Goal: Task Accomplishment & Management: Use online tool/utility

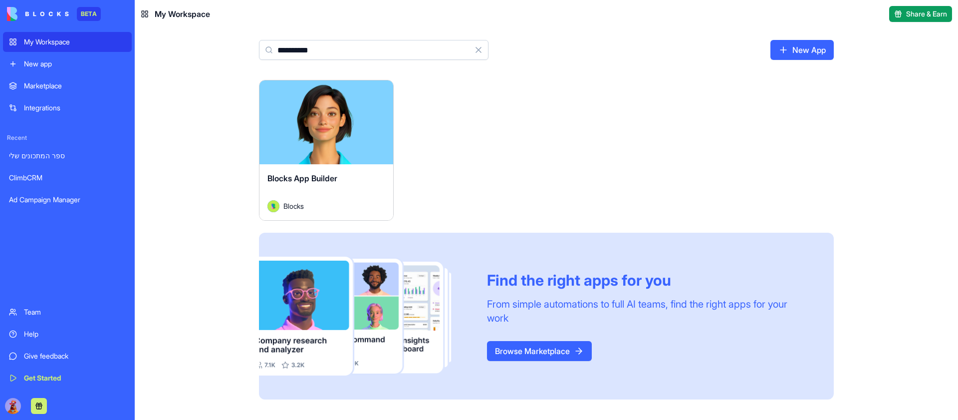
type input "**********"
click at [334, 130] on button "Launch" at bounding box center [326, 122] width 75 height 20
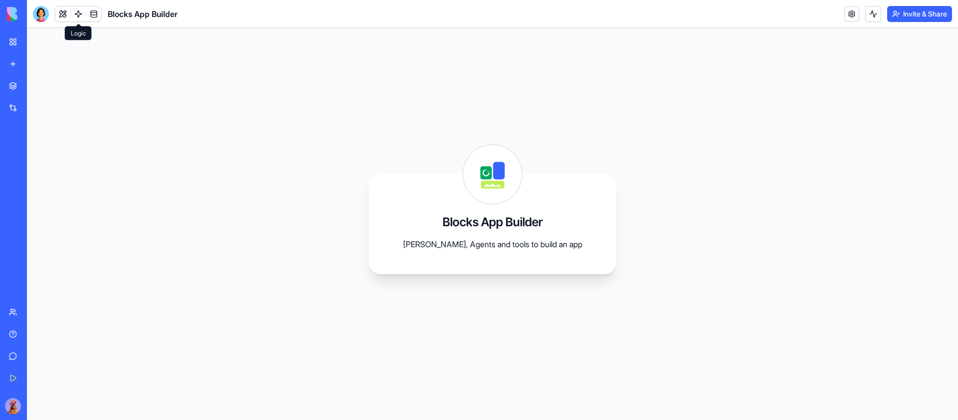
click at [78, 11] on link at bounding box center [78, 13] width 15 height 15
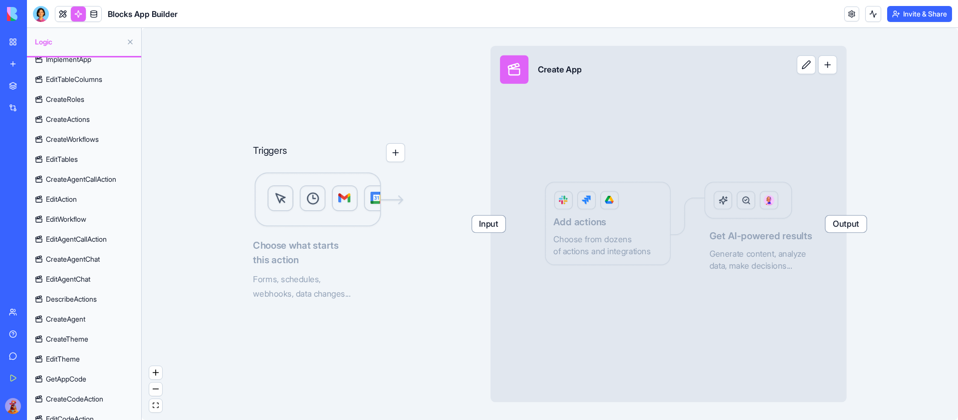
scroll to position [561, 0]
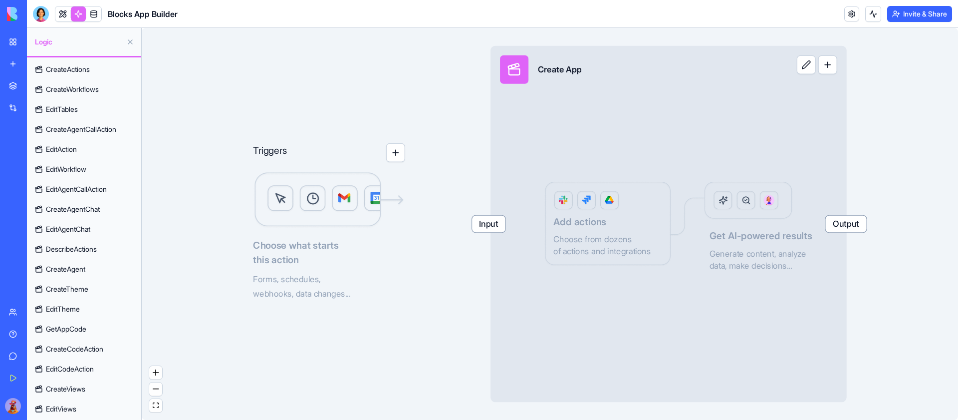
click at [99, 409] on link "EditViews" at bounding box center [84, 409] width 108 height 16
click at [126, 407] on div "Advanced" at bounding box center [132, 409] width 59 height 16
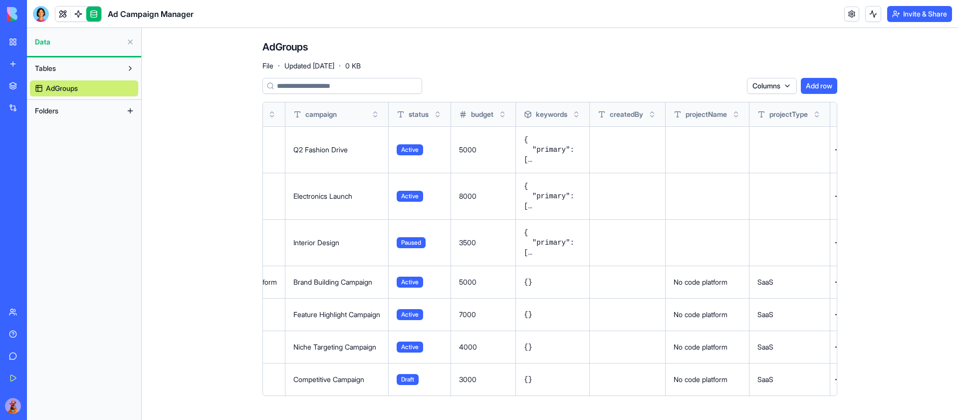
scroll to position [0, 165]
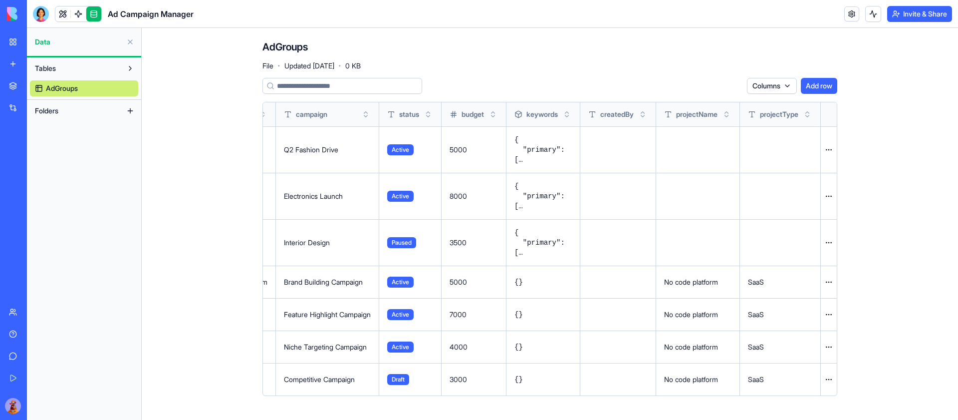
click at [0, 0] on button at bounding box center [0, 0] width 0 height 0
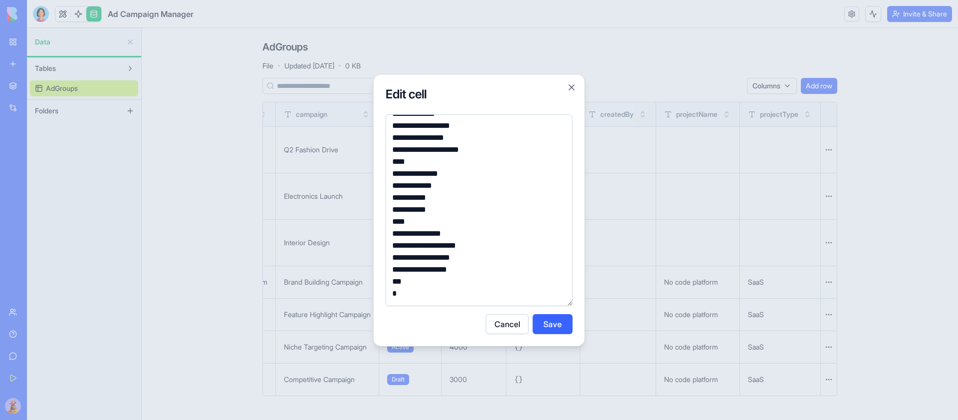
scroll to position [0, 0]
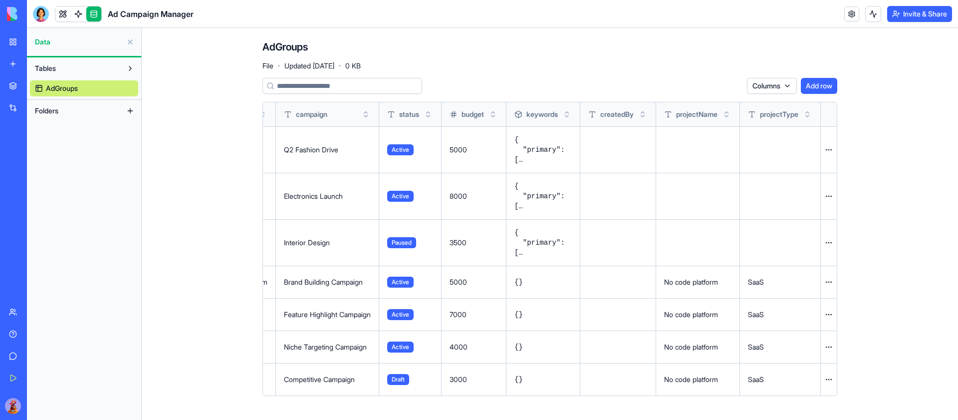
click at [0, 0] on button at bounding box center [0, 0] width 0 height 0
click at [62, 11] on link at bounding box center [62, 13] width 15 height 15
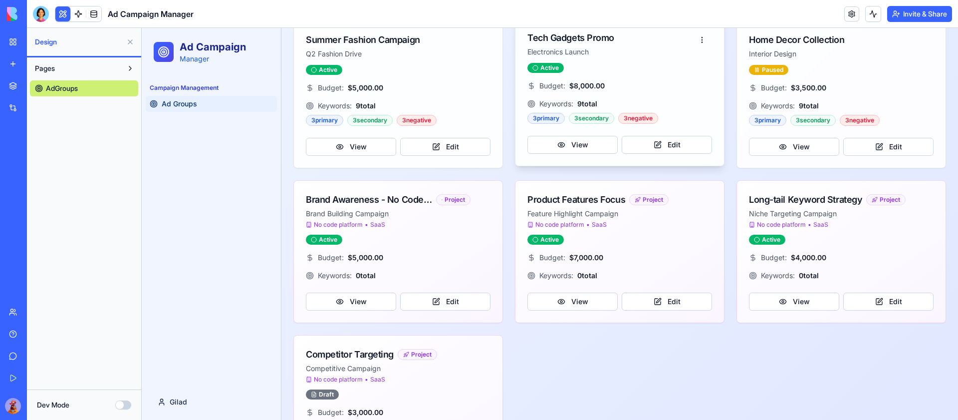
scroll to position [126, 0]
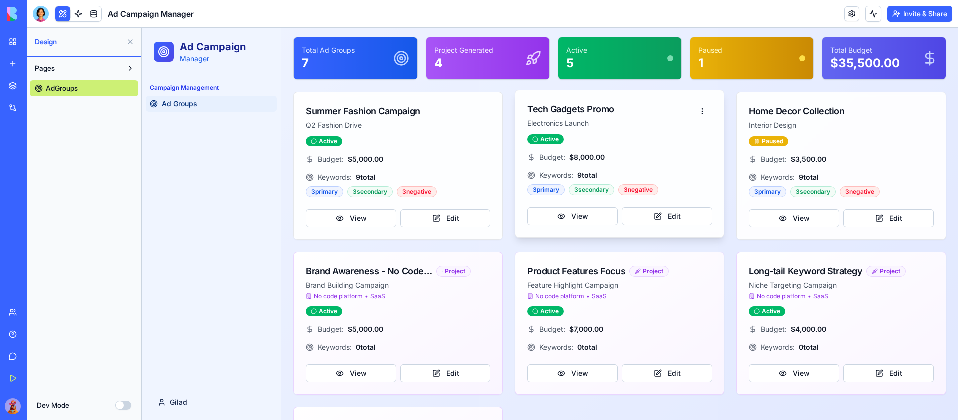
click at [638, 188] on div "3 negative" at bounding box center [639, 189] width 40 height 11
click at [674, 214] on button "Edit" at bounding box center [667, 216] width 90 height 18
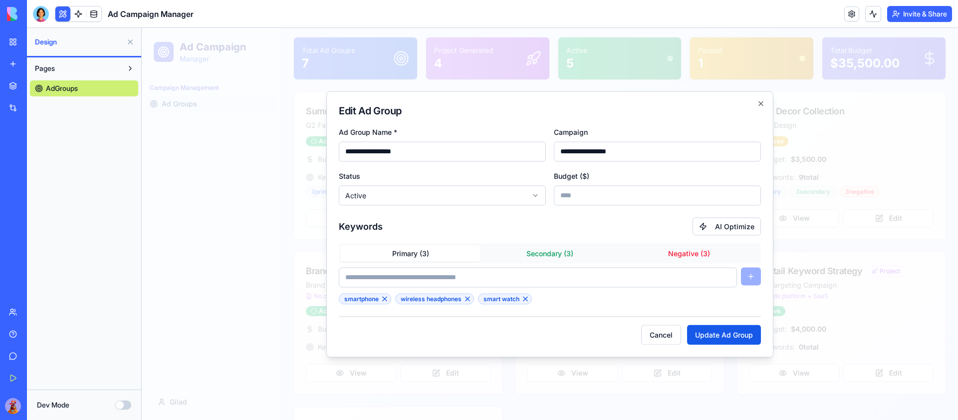
click at [426, 255] on button "Primary ( 3 )" at bounding box center [410, 253] width 139 height 16
click at [565, 259] on button "Secondary ( 3 )" at bounding box center [549, 253] width 139 height 16
click at [699, 247] on button "Negative ( 3 )" at bounding box center [689, 253] width 139 height 16
click at [408, 244] on div "Primary ( 3 ) Secondary ( 3 ) Negative ( 3 )" at bounding box center [550, 253] width 422 height 20
click at [393, 253] on button "Primary ( 3 )" at bounding box center [410, 253] width 139 height 16
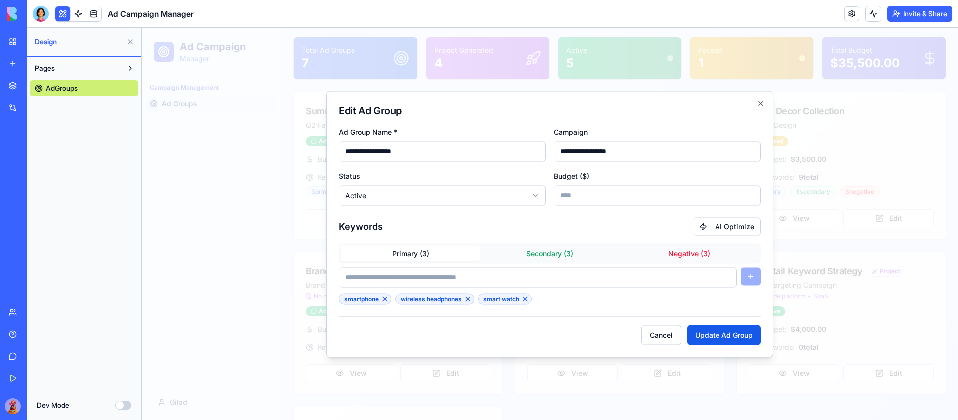
click at [564, 262] on div "Primary ( 3 ) Secondary ( 3 ) Negative ( 3 )" at bounding box center [550, 253] width 422 height 20
click at [558, 252] on button "Secondary ( 3 )" at bounding box center [549, 253] width 139 height 16
click at [711, 258] on button "Negative ( 3 )" at bounding box center [689, 253] width 139 height 16
click at [398, 252] on button "Primary ( 3 )" at bounding box center [410, 253] width 139 height 16
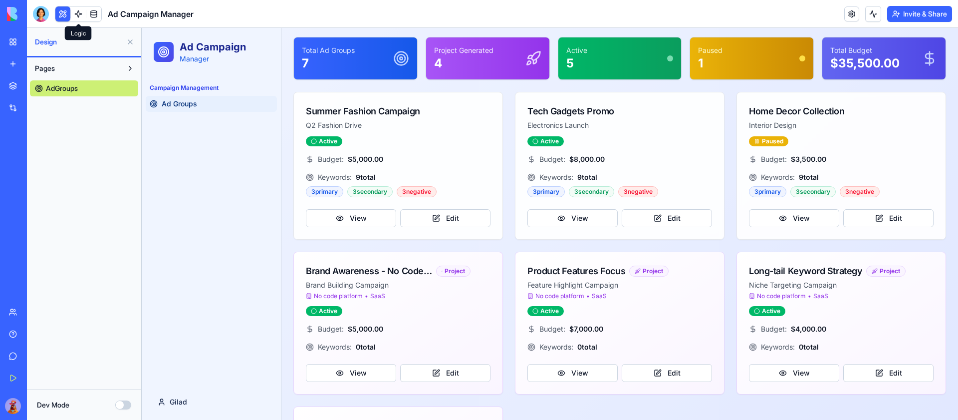
click at [78, 7] on link at bounding box center [78, 13] width 15 height 15
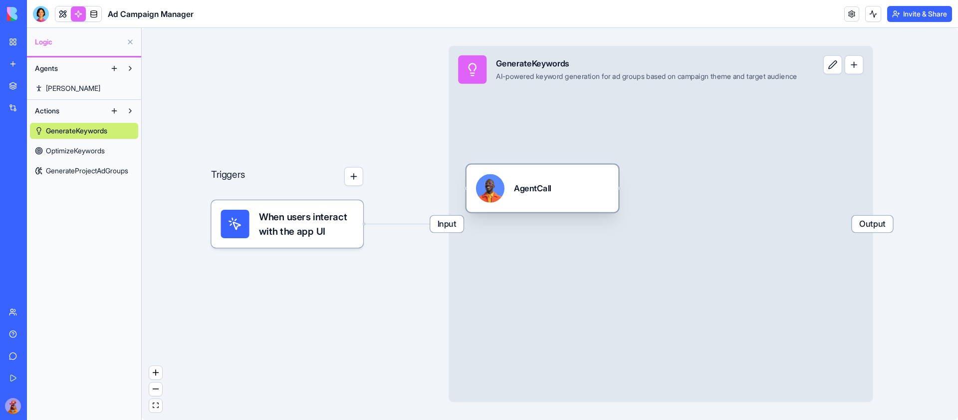
click at [607, 186] on div "AgentCall" at bounding box center [542, 188] width 133 height 28
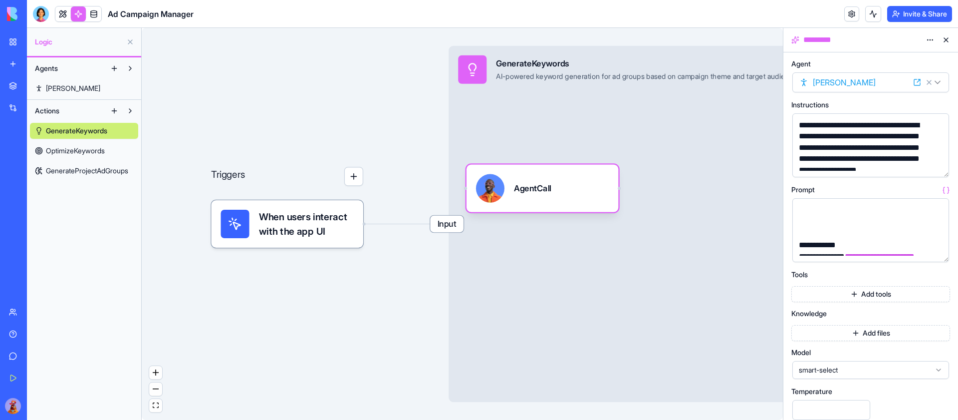
click at [94, 148] on span "OptimizeKeywords" at bounding box center [75, 151] width 59 height 10
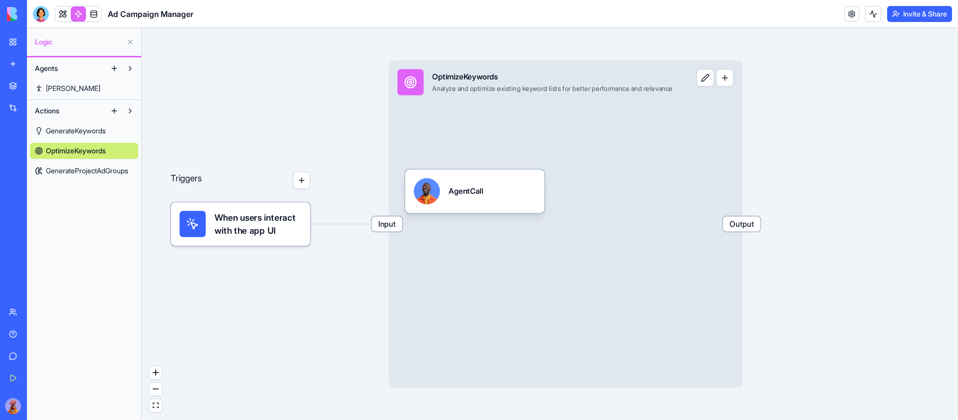
click at [100, 170] on span "GenerateProjectAdGroups" at bounding box center [87, 171] width 82 height 10
